Goal: Information Seeking & Learning: Learn about a topic

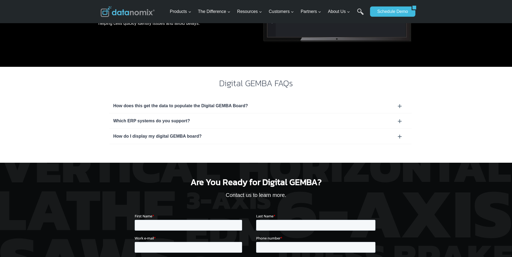
click at [138, 121] on div "Which ERP systems do you support?" at bounding box center [260, 121] width 294 height 7
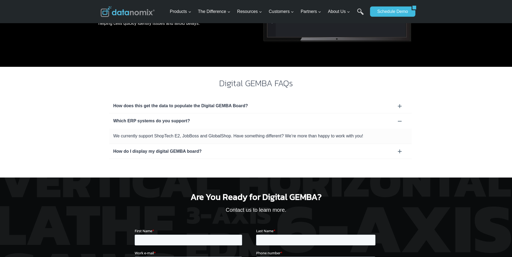
click at [138, 121] on div "Which ERP systems do you support?" at bounding box center [260, 121] width 294 height 7
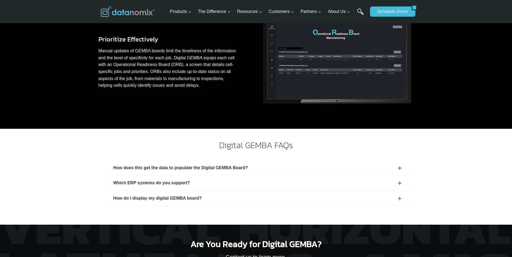
scroll to position [432, 0]
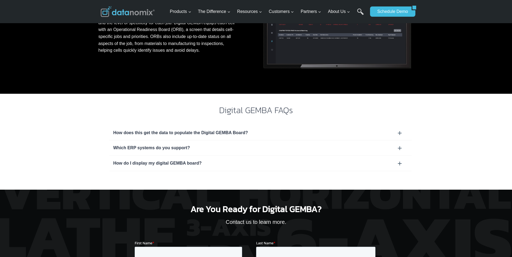
click at [154, 163] on div "How do I display my digital GEMBA board?" at bounding box center [260, 163] width 294 height 7
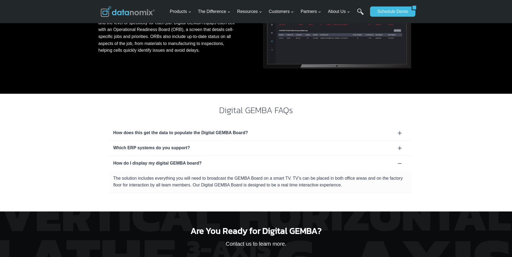
click at [154, 163] on div "How do I display my digital GEMBA board?" at bounding box center [260, 163] width 294 height 7
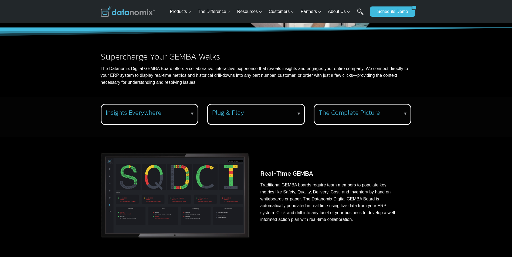
scroll to position [162, 0]
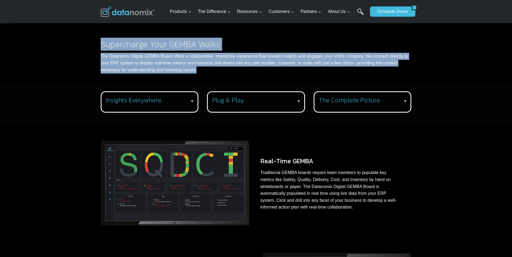
drag, startPoint x: 101, startPoint y: 45, endPoint x: 197, endPoint y: 74, distance: 100.5
click at [197, 74] on div "Supercharge Your GEMBA Walks The Datanomix Digital GEMBA Board offers a collabo…" at bounding box center [256, 50] width 324 height 70
drag, startPoint x: 197, startPoint y: 74, endPoint x: 214, endPoint y: 75, distance: 16.8
click at [214, 75] on div "Supercharge Your GEMBA Walks The Datanomix Digital GEMBA Board offers a collabo…" at bounding box center [256, 50] width 324 height 70
drag, startPoint x: 200, startPoint y: 71, endPoint x: 101, endPoint y: 44, distance: 103.0
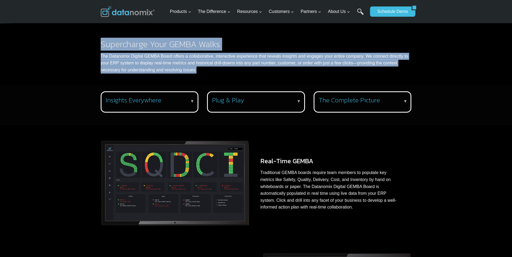
click at [101, 44] on div "Supercharge Your GEMBA Walks The Datanomix Digital GEMBA Board offers a collabo…" at bounding box center [256, 57] width 311 height 34
drag, startPoint x: 101, startPoint y: 44, endPoint x: 189, endPoint y: 68, distance: 91.4
click at [189, 68] on p "The Datanomix Digital GEMBA Board offers a collaborative, interactive experienc…" at bounding box center [256, 63] width 311 height 21
drag, startPoint x: 201, startPoint y: 74, endPoint x: 97, endPoint y: 40, distance: 109.7
click at [97, 40] on div "Supercharge Your GEMBA Walks The Datanomix Digital GEMBA Board offers a collabo…" at bounding box center [256, 50] width 324 height 70
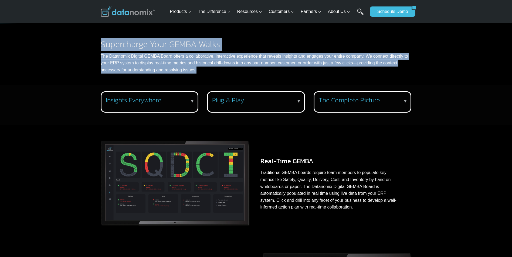
drag, startPoint x: 97, startPoint y: 40, endPoint x: 216, endPoint y: 70, distance: 122.6
click at [216, 70] on p "The Datanomix Digital GEMBA Board offers a collaborative, interactive experienc…" at bounding box center [256, 63] width 311 height 21
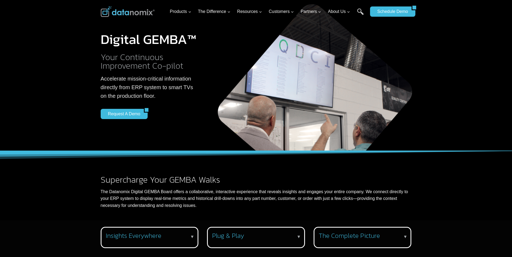
scroll to position [0, 0]
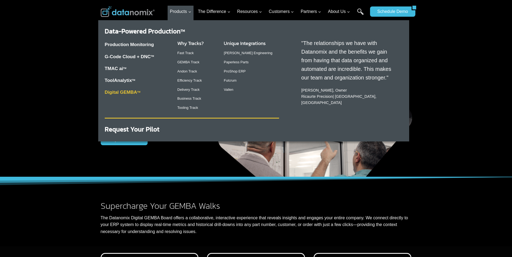
click at [119, 93] on link "Digital GEMBA TM" at bounding box center [123, 92] width 36 height 5
